Goal: Ask a question

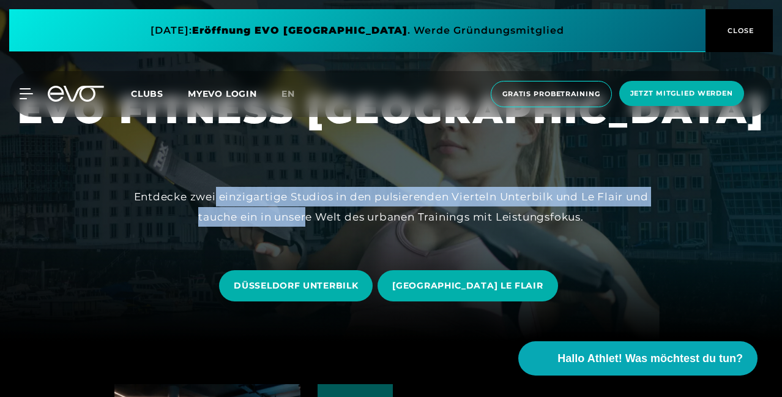
drag, startPoint x: 0, startPoint y: 0, endPoint x: 308, endPoint y: 215, distance: 375.7
click at [308, 215] on div "Entdecke zwei einzigartige Studios in den pulsierenden Vierteln Unterbilk und L…" at bounding box center [391, 207] width 515 height 40
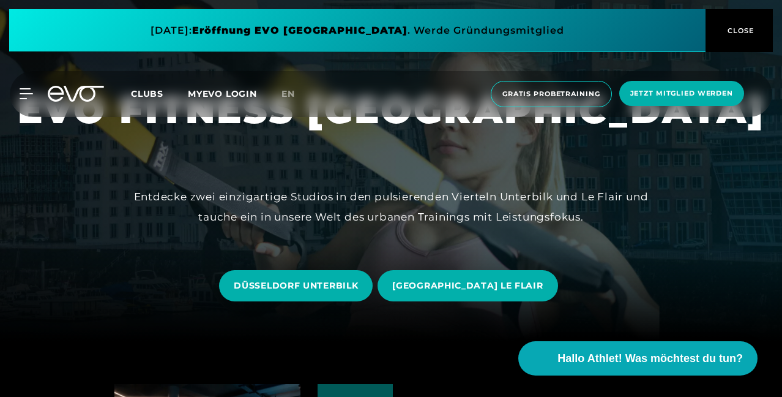
scroll to position [102, 0]
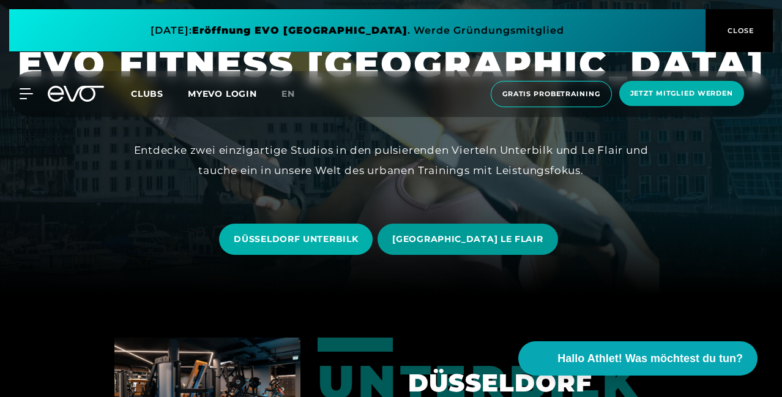
click at [471, 231] on span "[GEOGRAPHIC_DATA] LE FLAIR" at bounding box center [468, 238] width 180 height 31
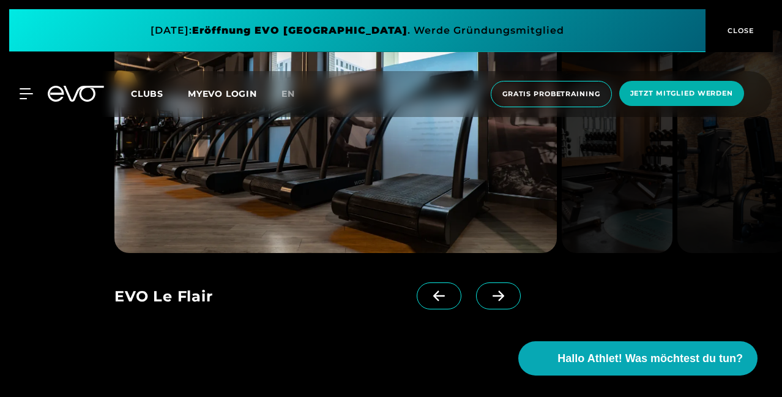
scroll to position [954, 0]
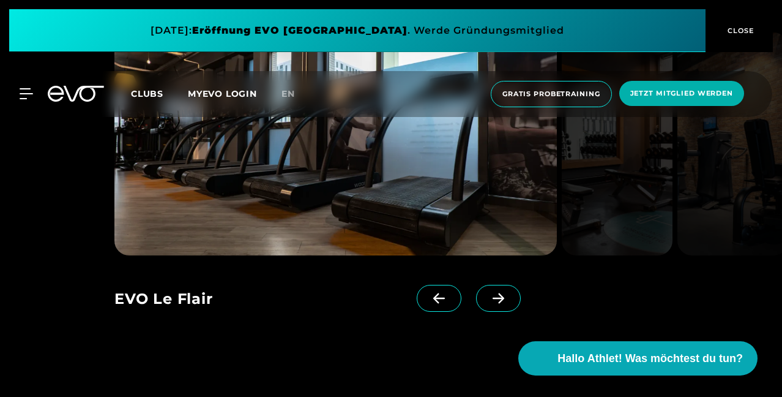
click at [488, 293] on icon at bounding box center [498, 298] width 21 height 11
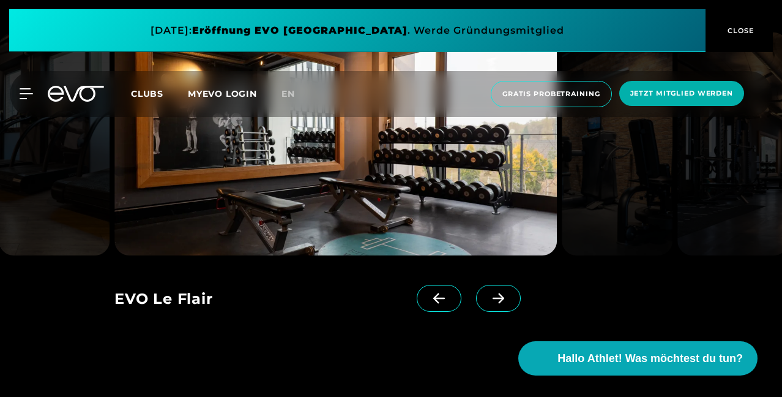
click at [488, 293] on icon at bounding box center [498, 298] width 21 height 11
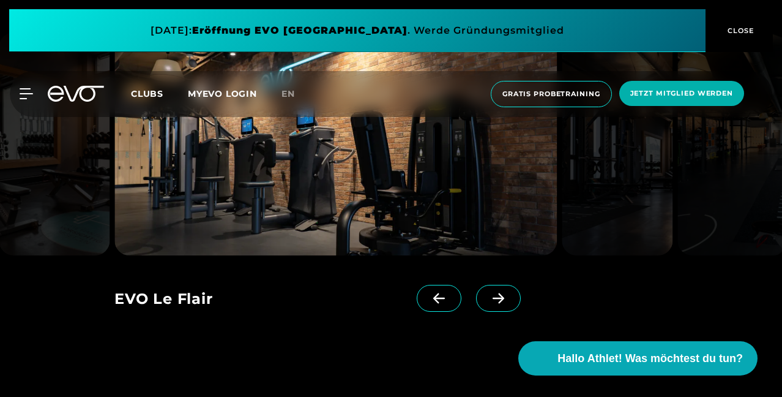
click at [488, 293] on icon at bounding box center [498, 298] width 21 height 11
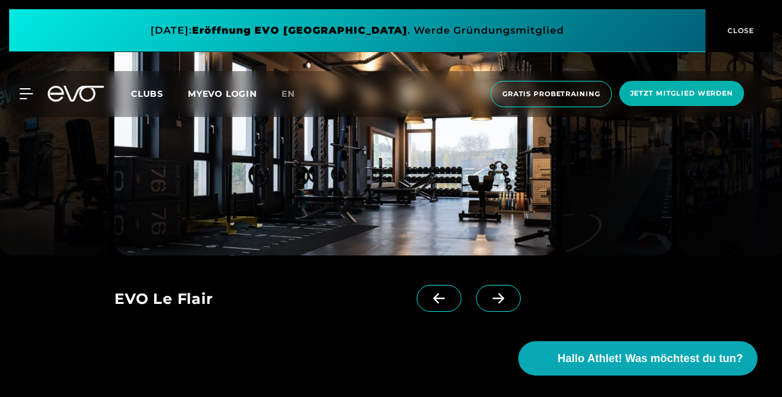
click at [488, 293] on icon at bounding box center [498, 298] width 21 height 11
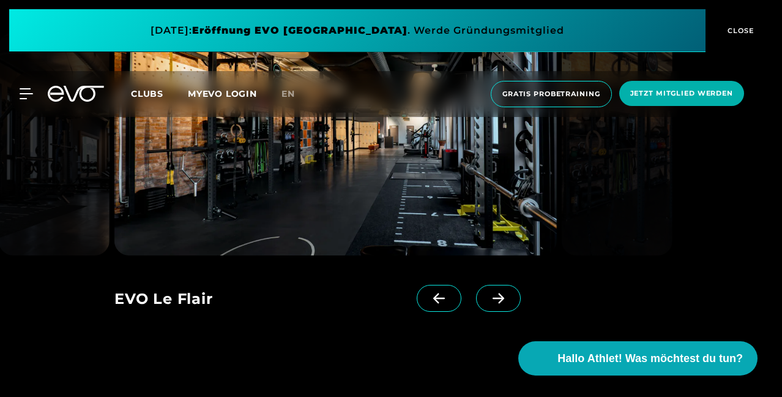
click at [488, 293] on icon at bounding box center [498, 298] width 21 height 11
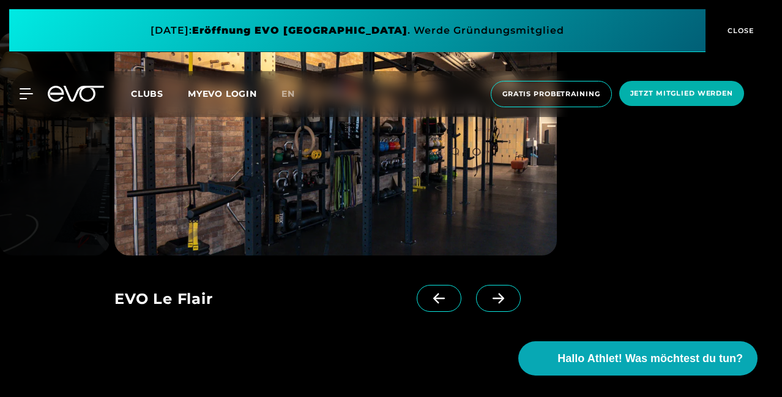
click at [428, 293] on icon at bounding box center [438, 298] width 21 height 11
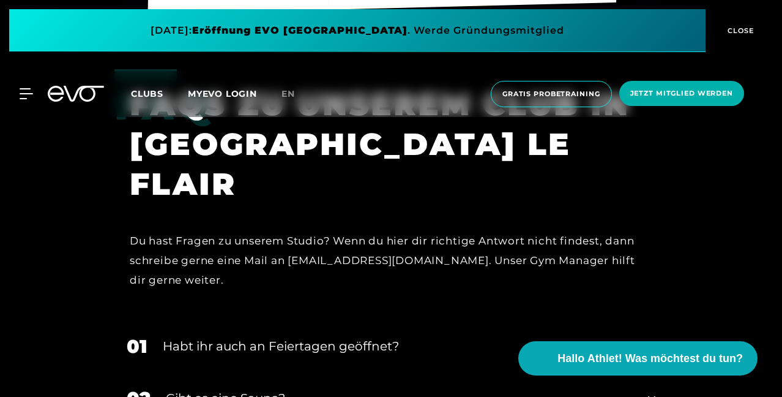
scroll to position [3303, 0]
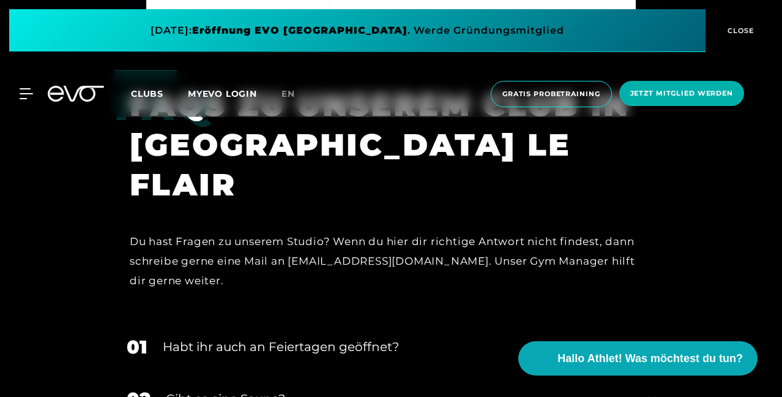
drag, startPoint x: 266, startPoint y: 222, endPoint x: 387, endPoint y: 277, distance: 133.7
click at [387, 277] on div "Du hast Fragen zu unserem Studio? Wenn du hier dir richtige Antwort nicht finde…" at bounding box center [383, 261] width 507 height 89
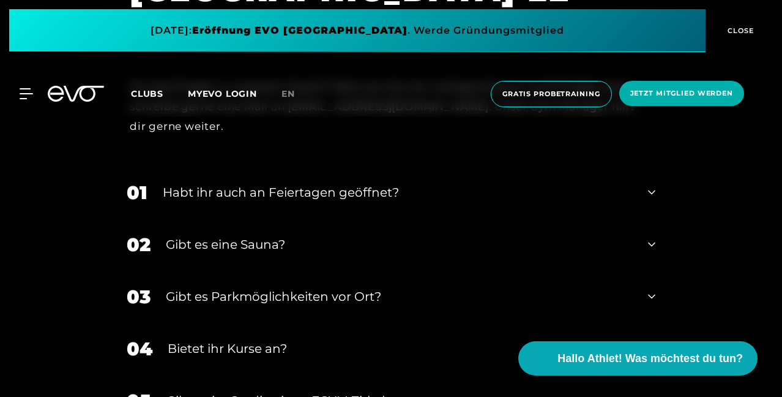
scroll to position [3454, 0]
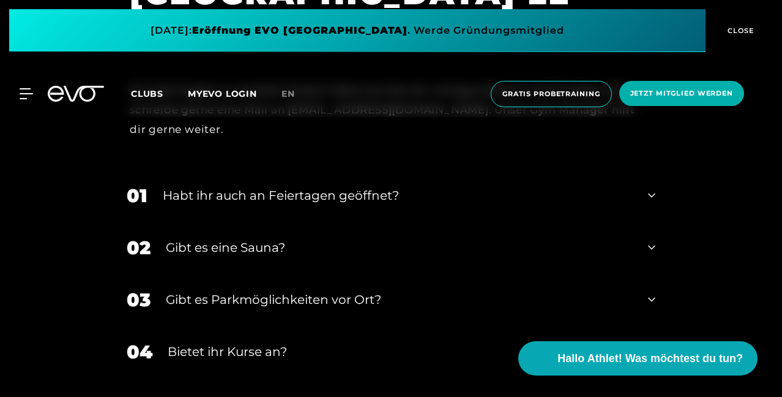
click at [379, 238] on div "Gibt es eine Sauna?" at bounding box center [399, 247] width 467 height 18
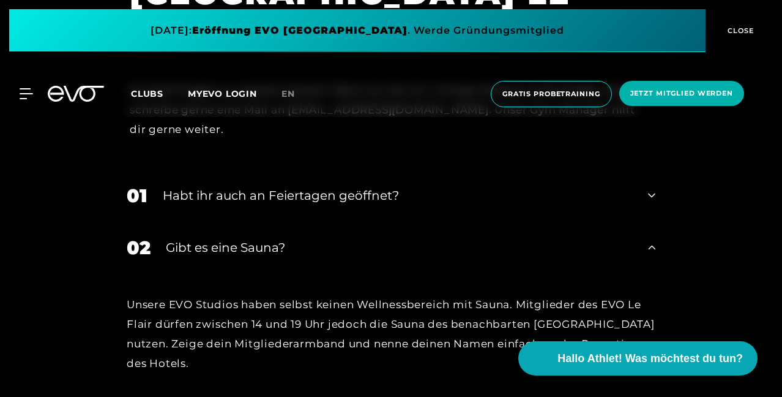
click at [379, 238] on div "Gibt es eine Sauna?" at bounding box center [399, 247] width 467 height 18
